Goal: Task Accomplishment & Management: Manage account settings

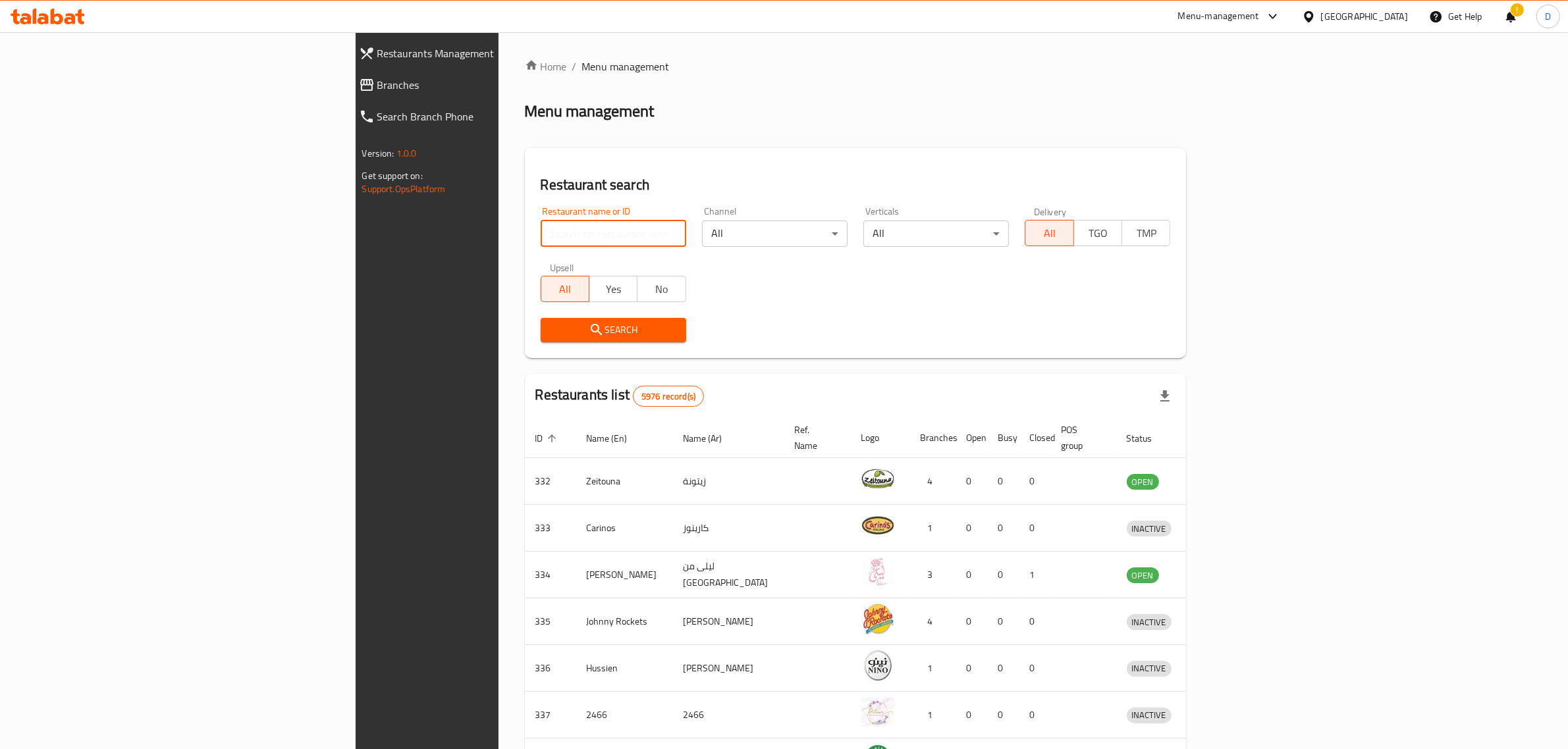
drag, startPoint x: 0, startPoint y: 0, endPoint x: 525, endPoint y: 233, distance: 574.4
click at [541, 233] on input "search" at bounding box center [614, 233] width 145 height 26
click button "Search" at bounding box center [614, 330] width 145 height 24
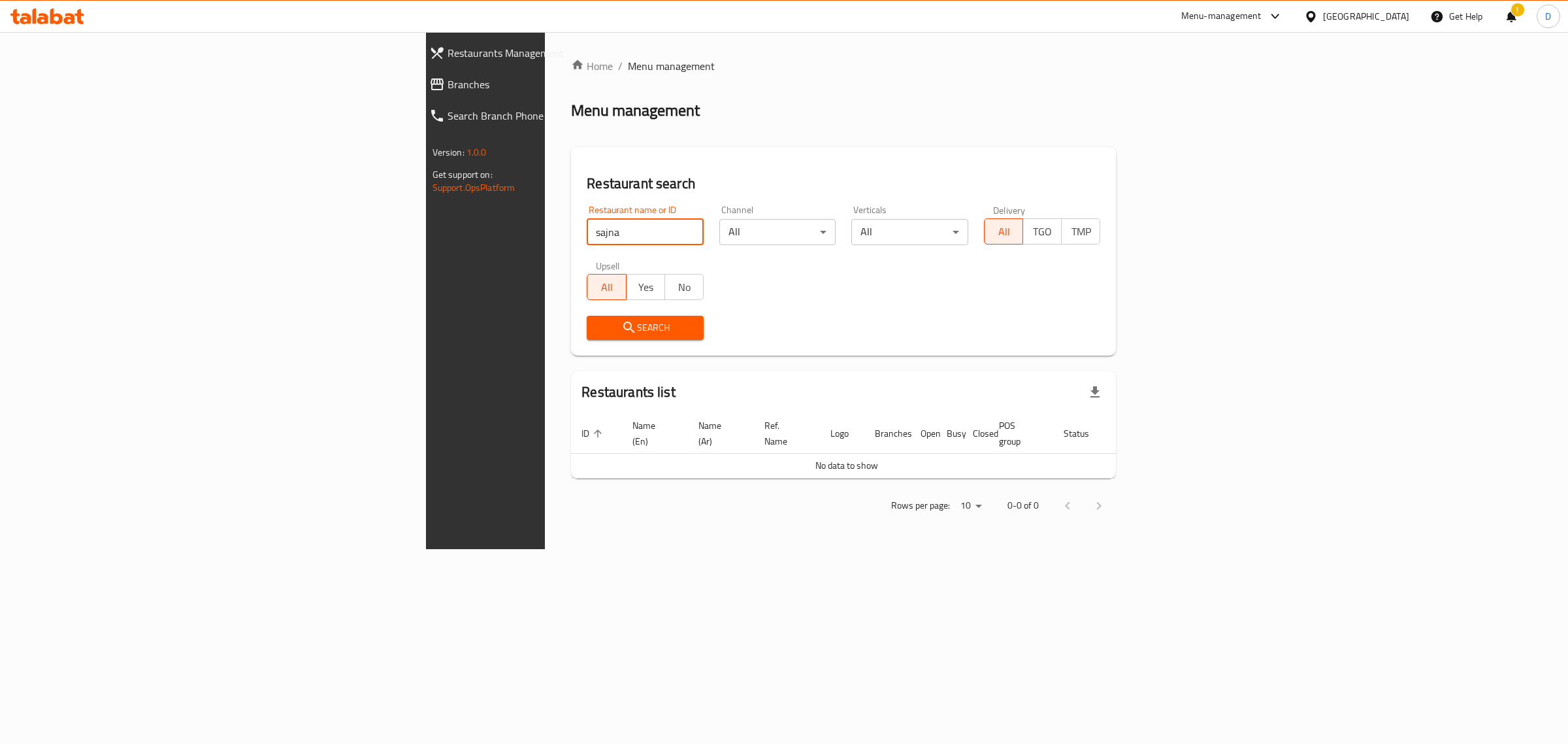
click at [587, 235] on input "sajna" at bounding box center [645, 232] width 117 height 26
drag, startPoint x: 366, startPoint y: 230, endPoint x: 282, endPoint y: 241, distance: 84.7
click at [545, 241] on div "Home / Menu management Menu management Restaurant search Restaurant name or ID …" at bounding box center [843, 290] width 597 height 517
click at [622, 334] on icon "submit" at bounding box center [629, 327] width 15 height 16
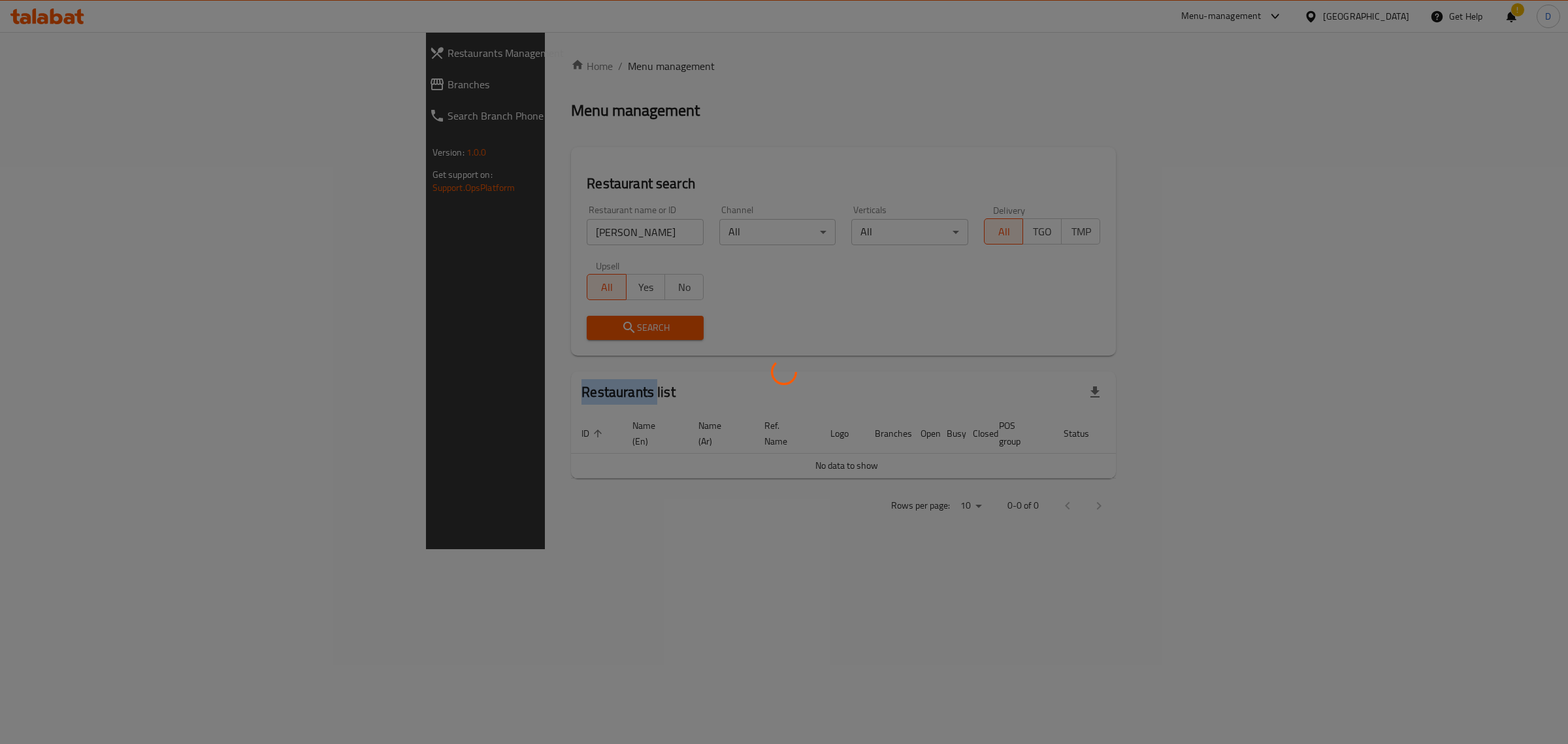
click at [431, 334] on div at bounding box center [784, 372] width 1568 height 744
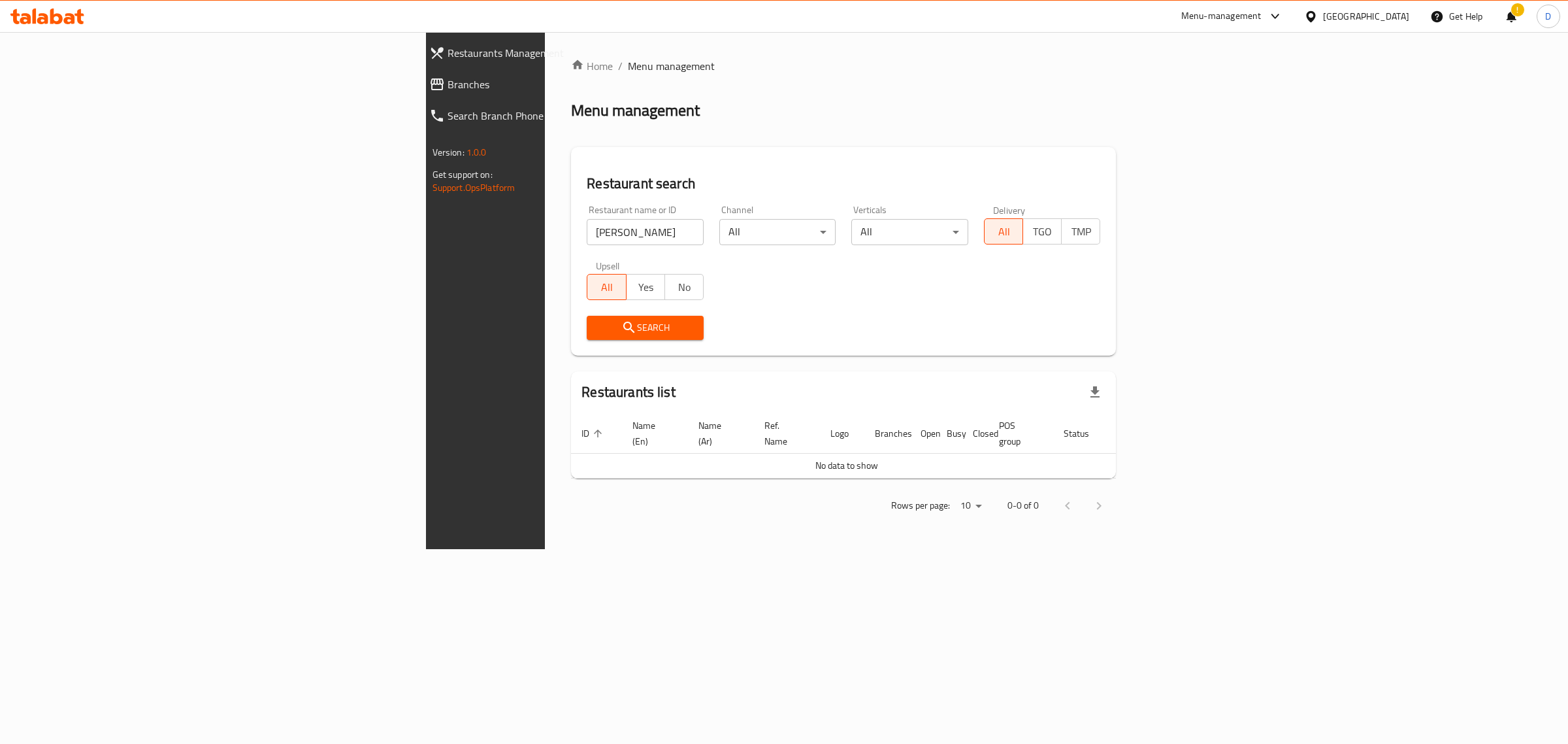
click at [587, 230] on input "[PERSON_NAME]" at bounding box center [645, 232] width 117 height 26
type input "[GEOGRAPHIC_DATA]"
click at [597, 321] on span "Search" at bounding box center [645, 328] width 96 height 16
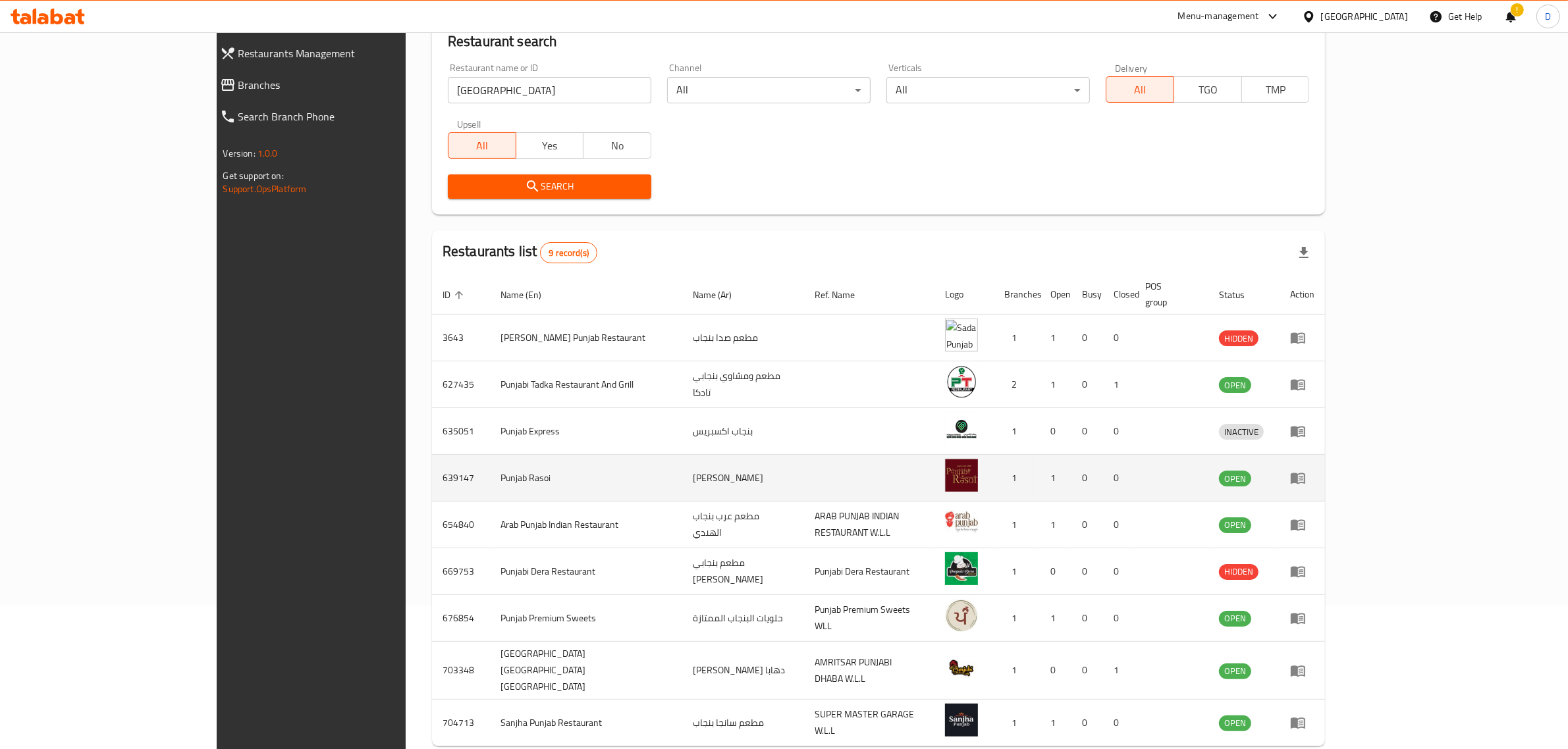
scroll to position [165, 0]
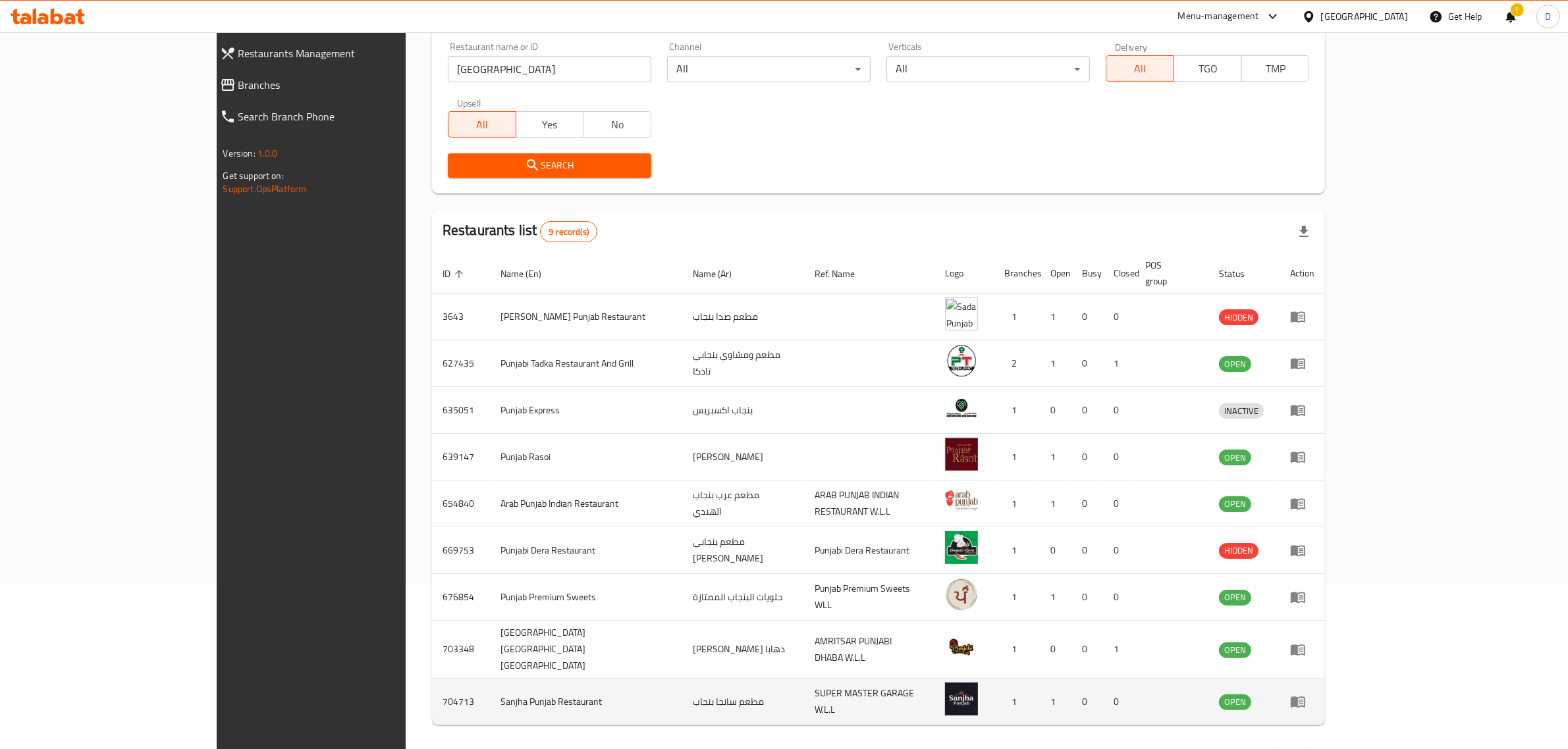
click at [1306, 694] on icon "enhanced table" at bounding box center [1298, 702] width 16 height 16
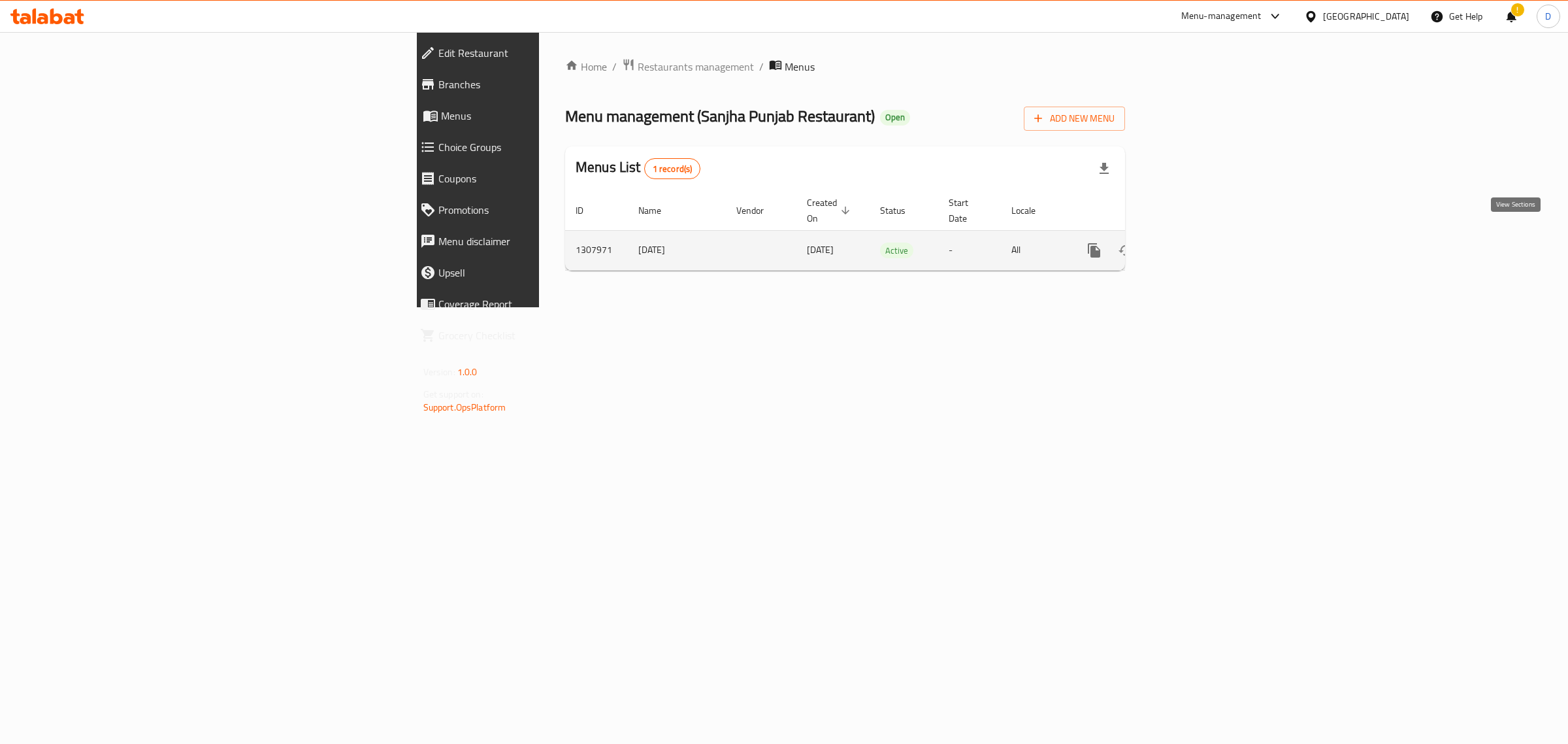
click at [1196, 243] on icon "enhanced table" at bounding box center [1188, 250] width 15 height 16
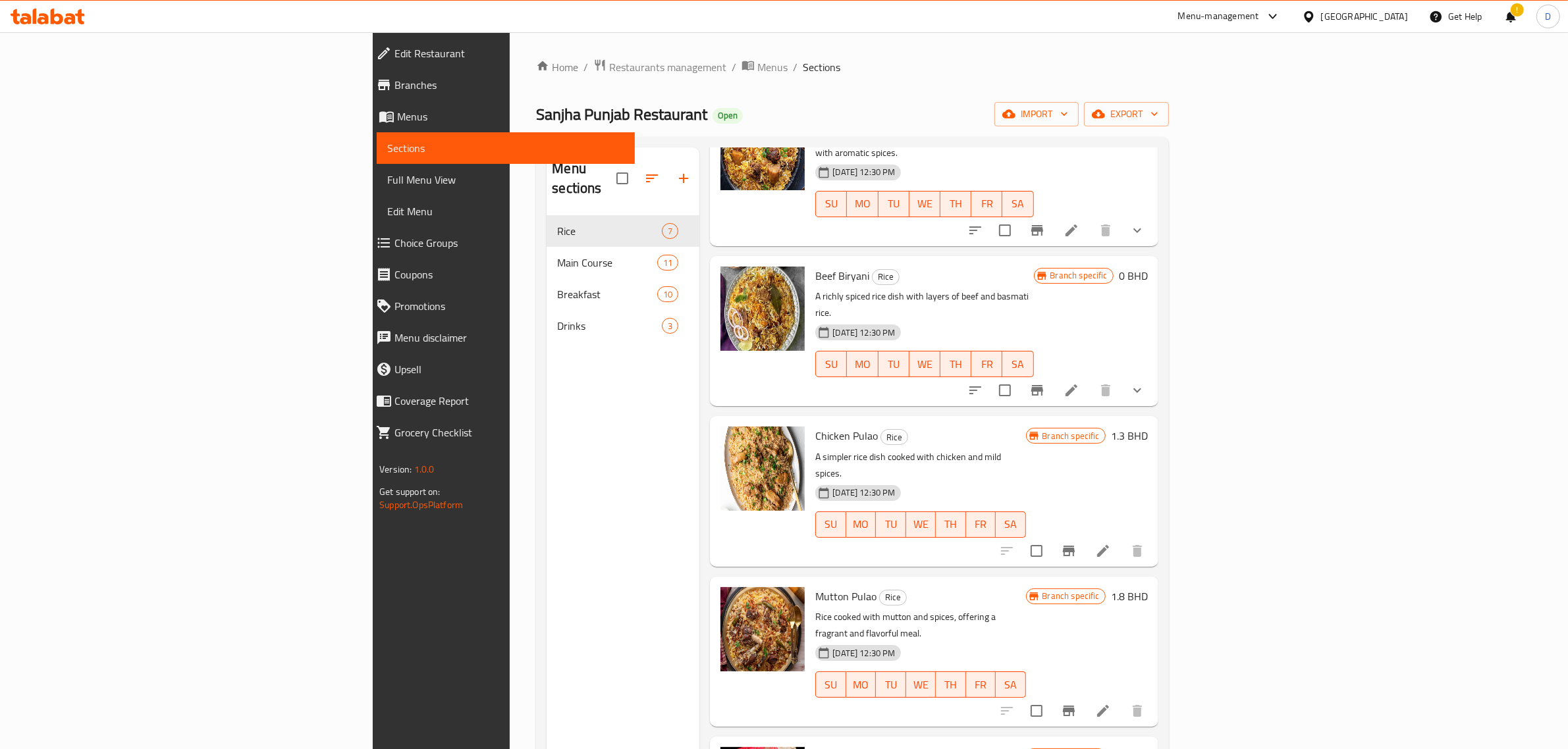
scroll to position [290, 0]
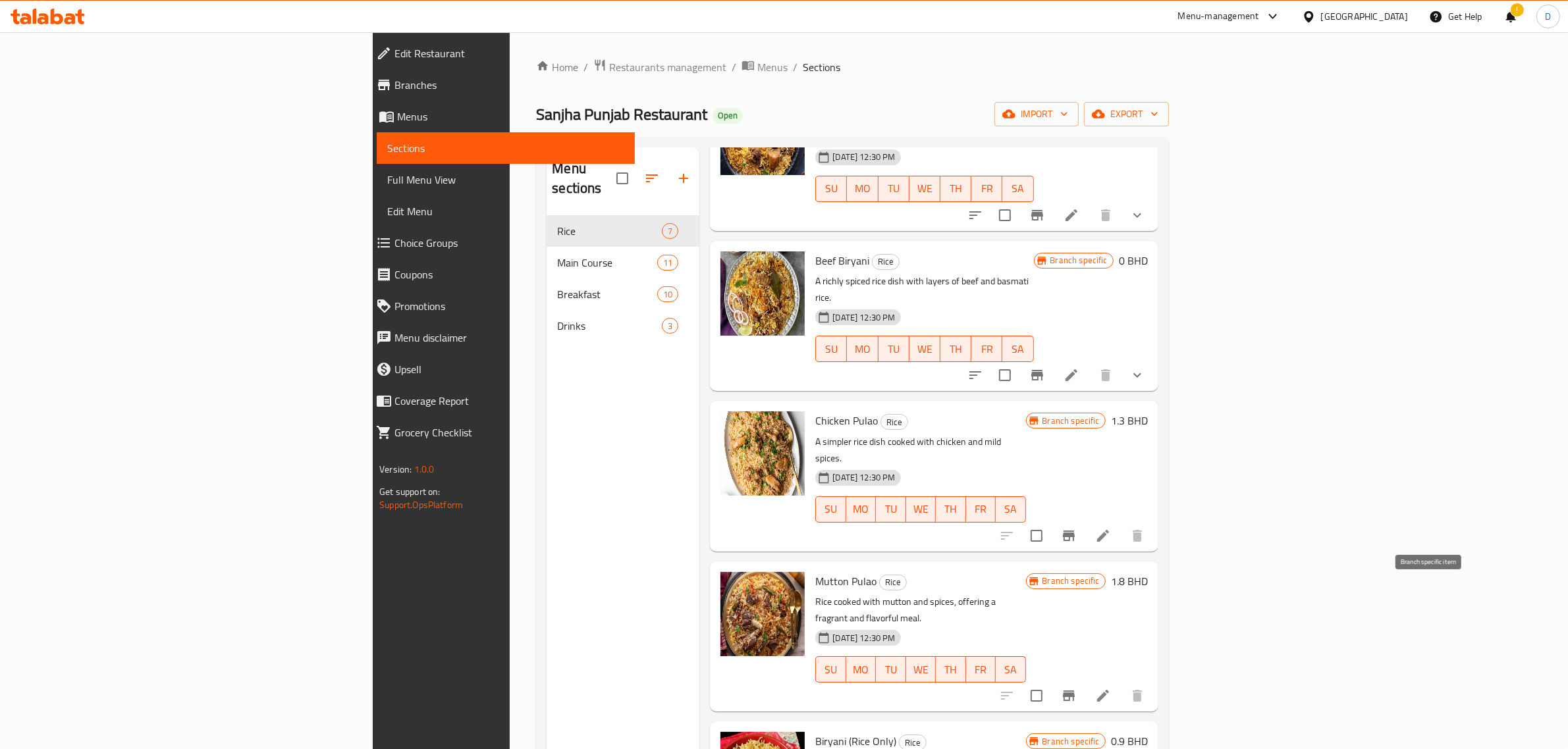
click at [1075, 691] on icon "Branch-specific-item" at bounding box center [1068, 696] width 12 height 11
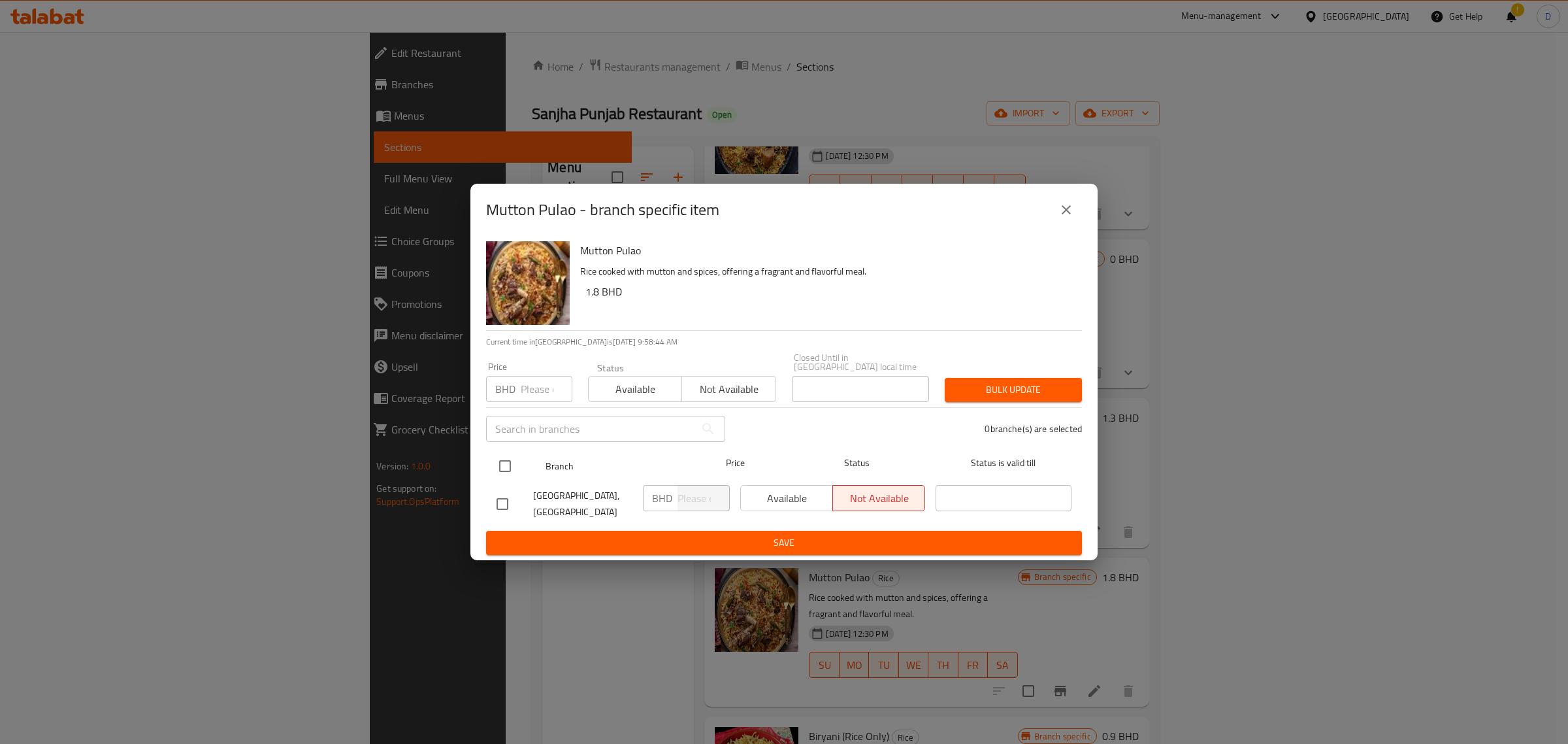
click at [503, 461] on input "checkbox" at bounding box center [505, 466] width 28 height 28
checkbox input "true"
click at [781, 499] on span "Available" at bounding box center [787, 499] width 81 height 19
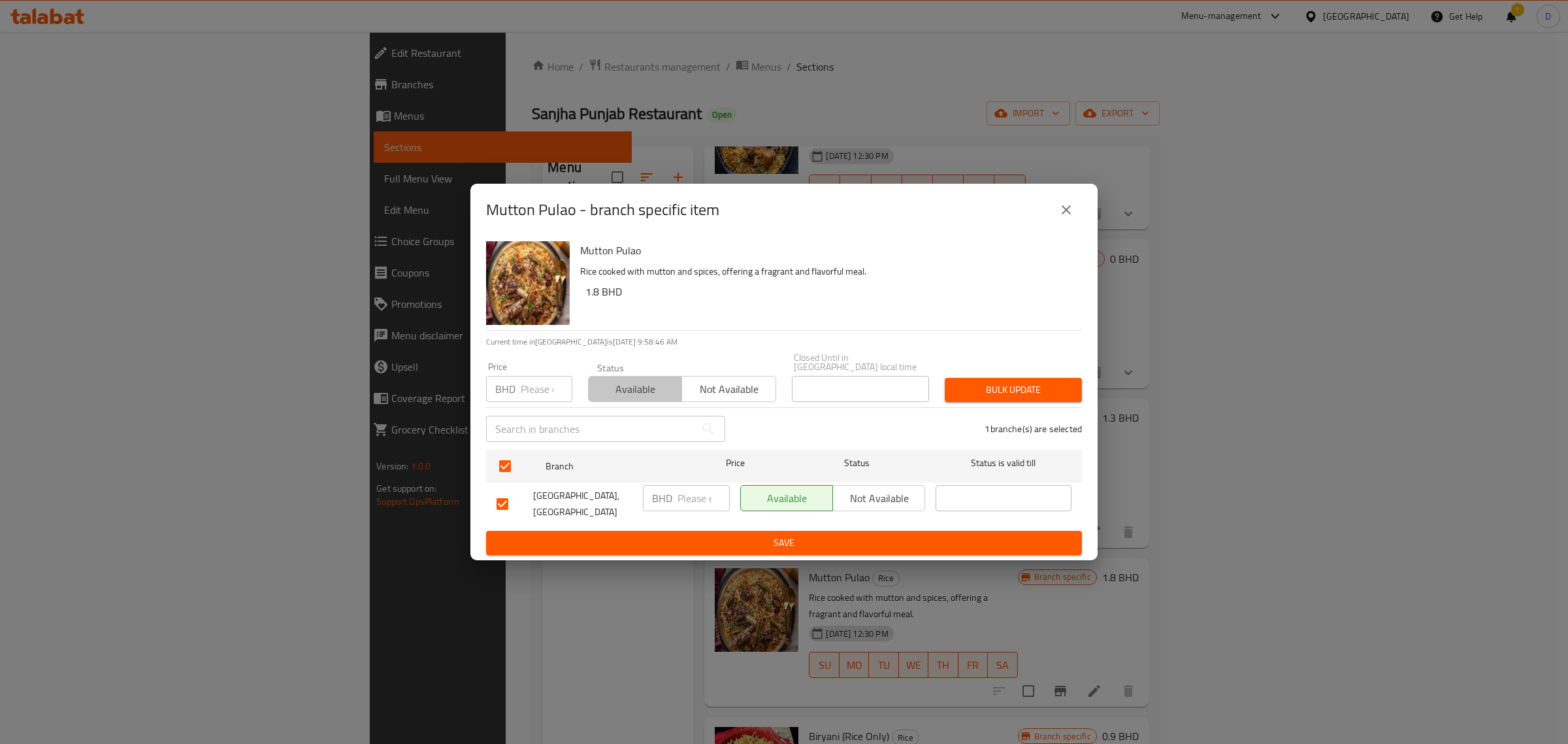
click at [625, 390] on span "Available" at bounding box center [635, 390] width 83 height 19
click at [988, 391] on span "Bulk update" at bounding box center [1013, 390] width 117 height 16
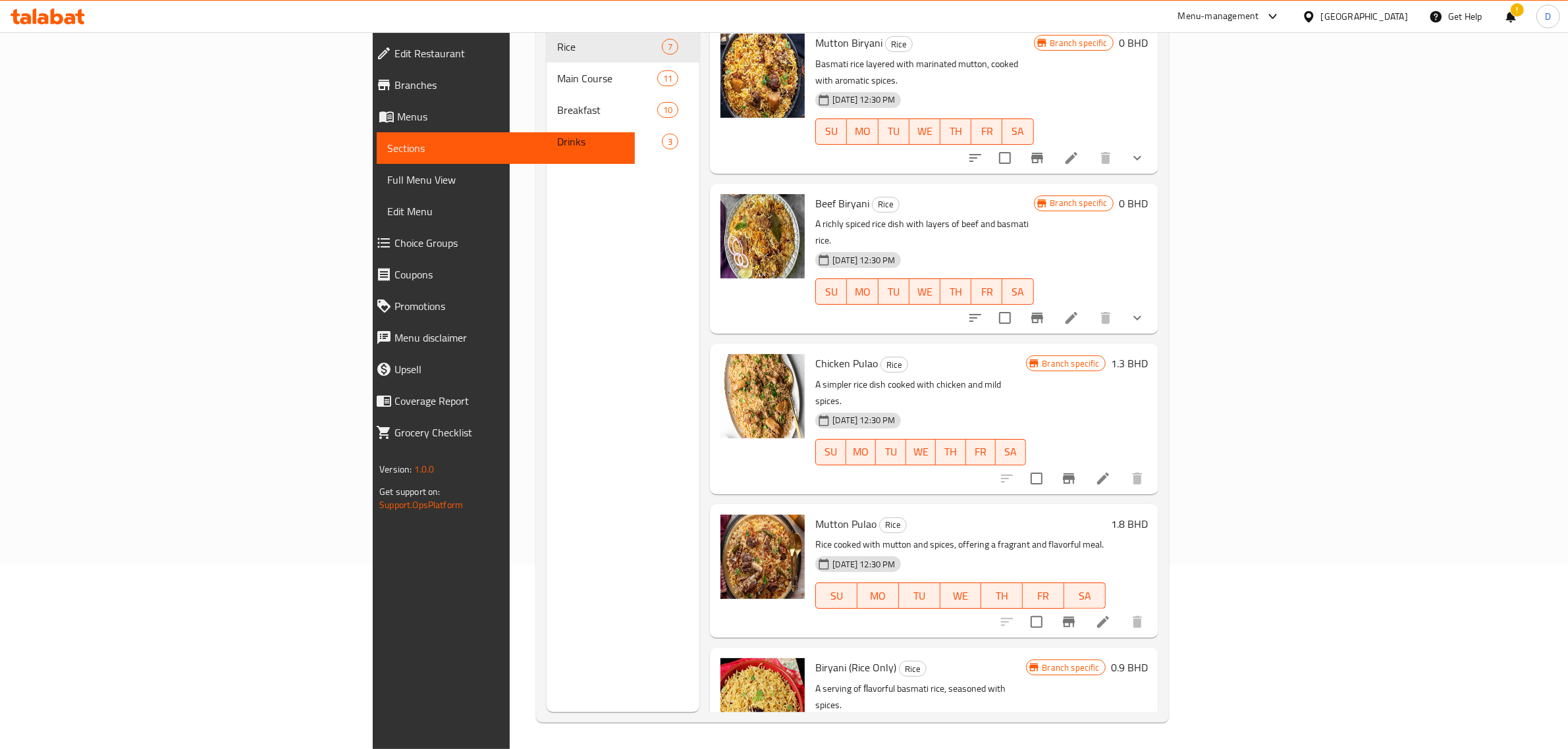
scroll to position [165, 0]
